Goal: Task Accomplishment & Management: Use online tool/utility

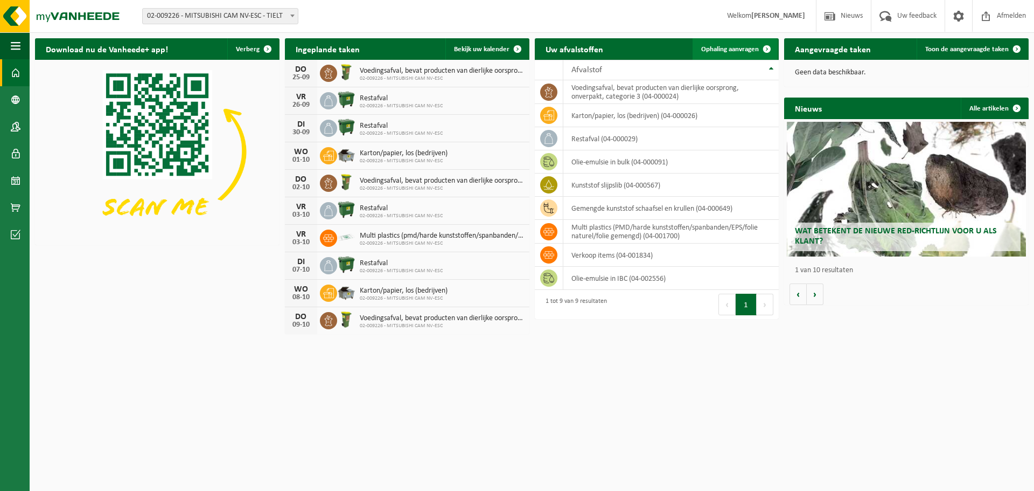
click at [734, 46] on span "Ophaling aanvragen" at bounding box center [730, 49] width 58 height 7
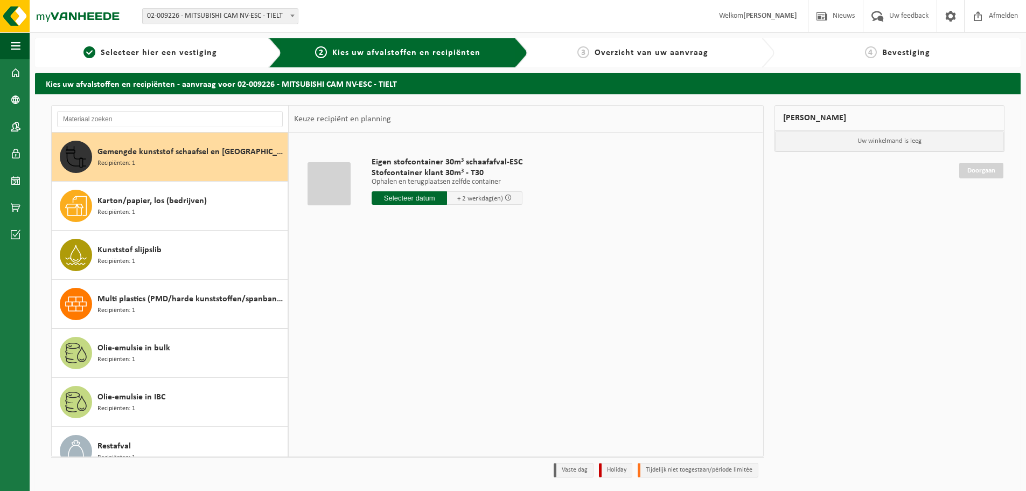
click at [422, 200] on input "text" at bounding box center [409, 197] width 75 height 13
click at [455, 311] on div "26" at bounding box center [457, 310] width 19 height 17
type input "Van 2025-09-26"
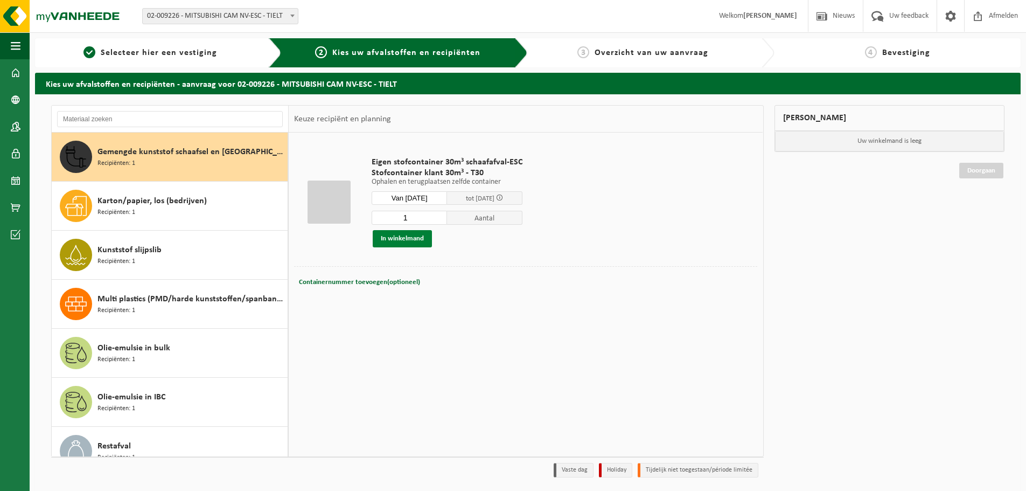
click at [408, 238] on button "In winkelmand" at bounding box center [402, 238] width 59 height 17
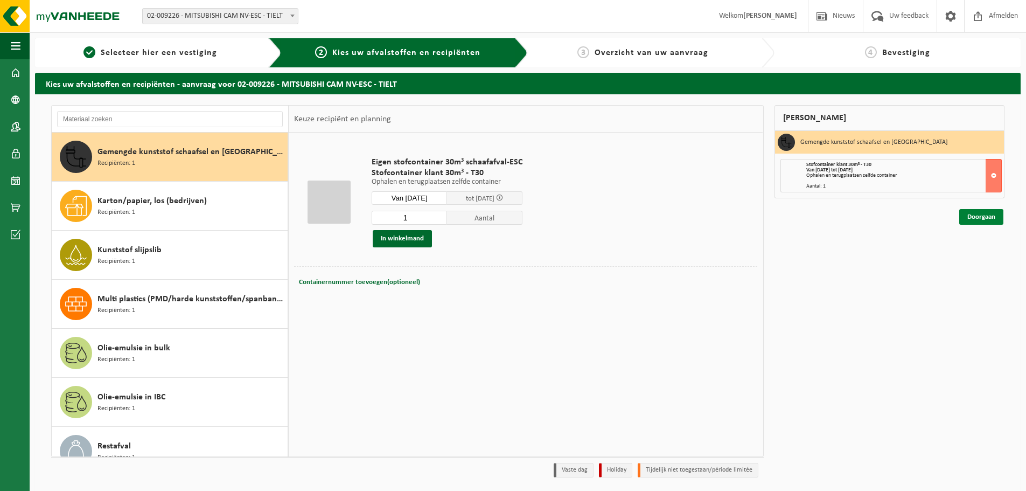
click at [984, 218] on link "Doorgaan" at bounding box center [981, 217] width 44 height 16
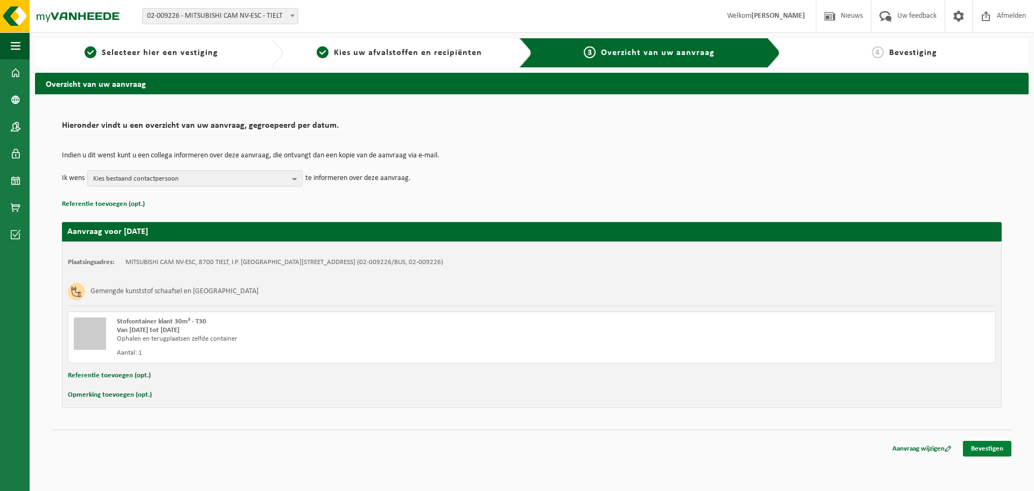
click at [987, 452] on link "Bevestigen" at bounding box center [987, 449] width 48 height 16
